Goal: Entertainment & Leisure: Consume media (video, audio)

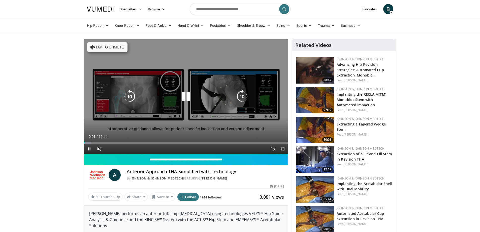
click at [214, 105] on div "10 seconds Tap to unmute" at bounding box center [186, 96] width 204 height 115
